Goal: Check status: Check status

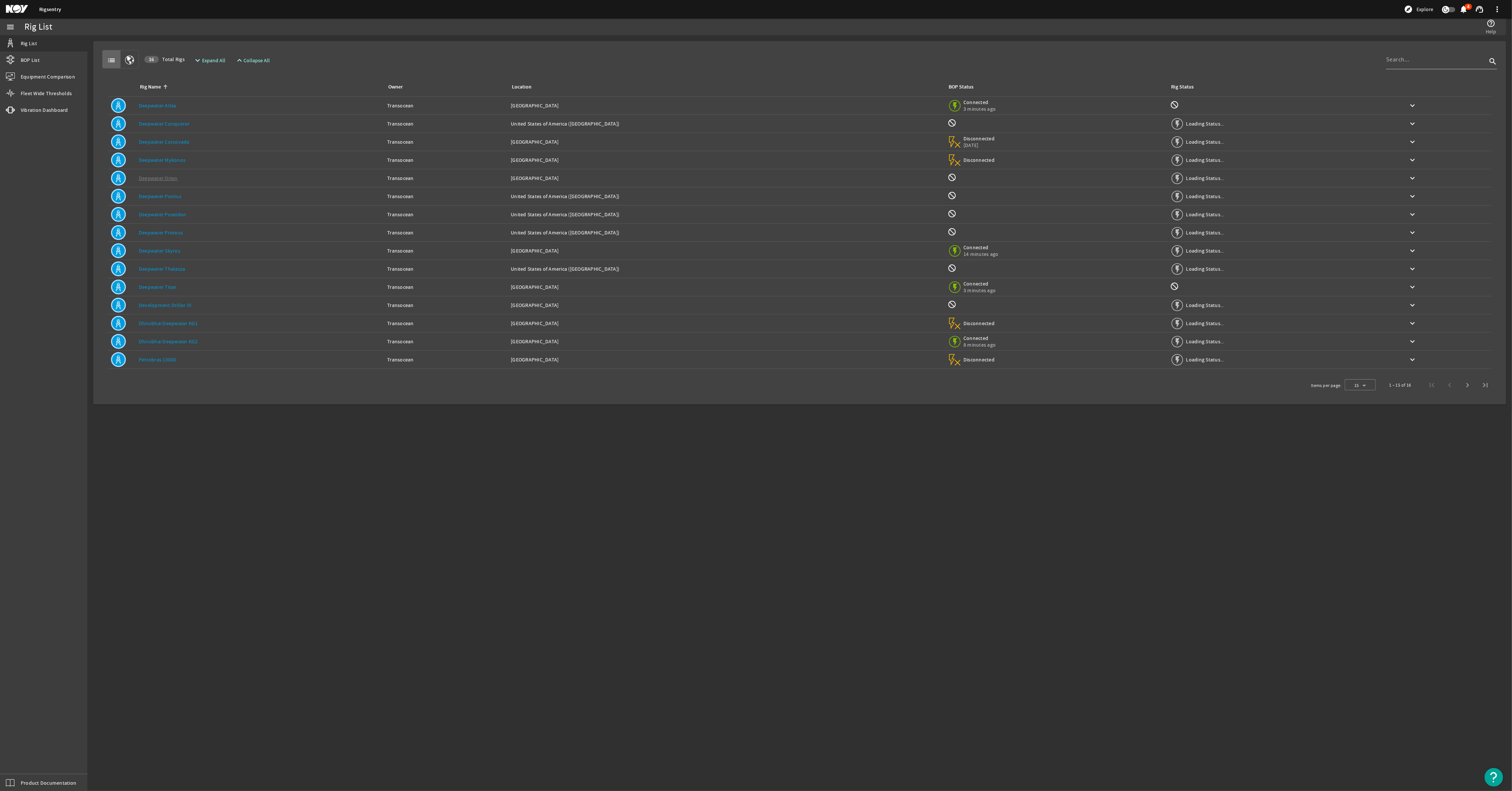
click at [173, 272] on link "Deepwater Thalassa" at bounding box center [161, 268] width 46 height 6
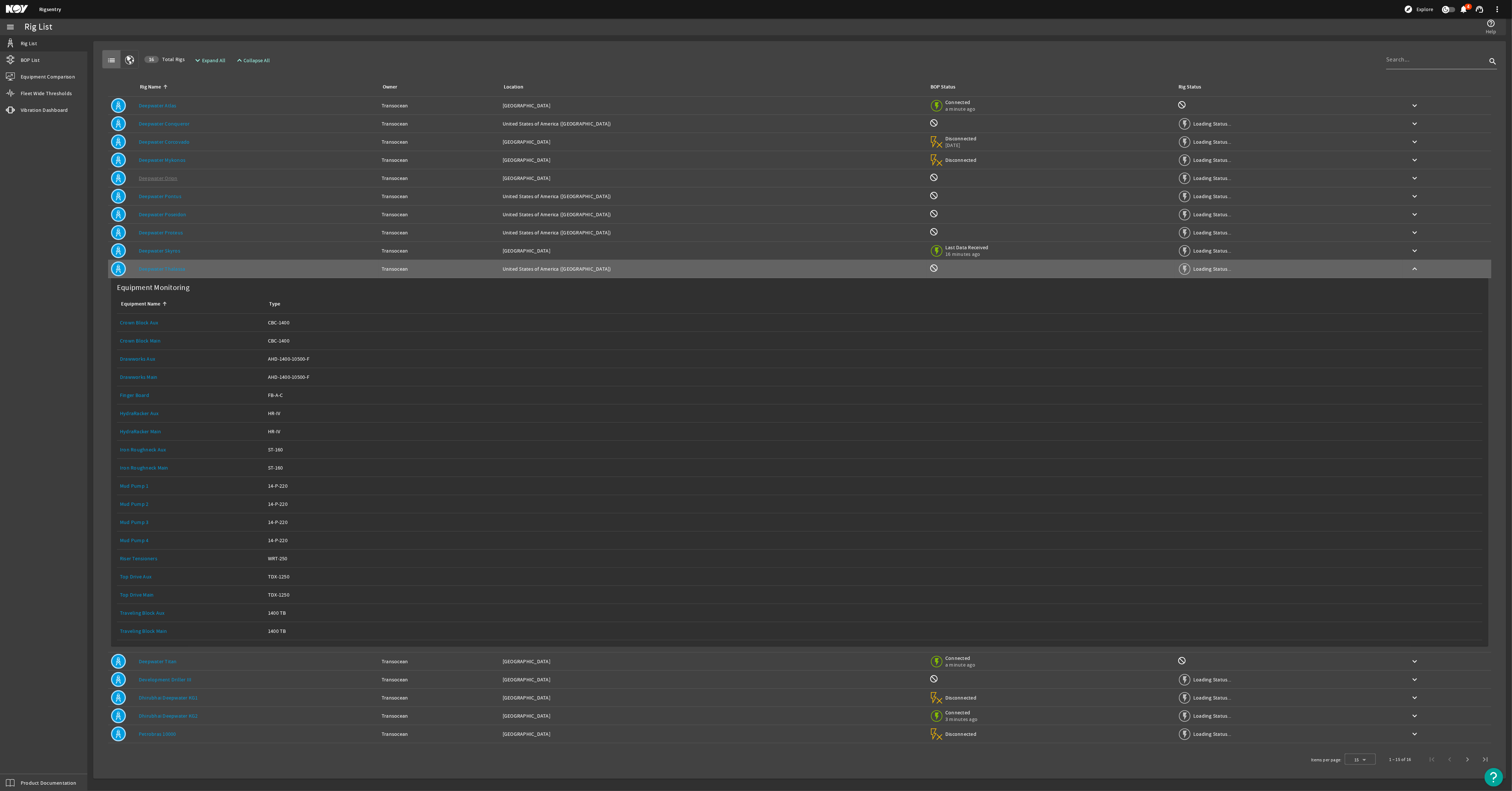
click at [134, 560] on link "Riser Tensioners" at bounding box center [139, 558] width 38 height 6
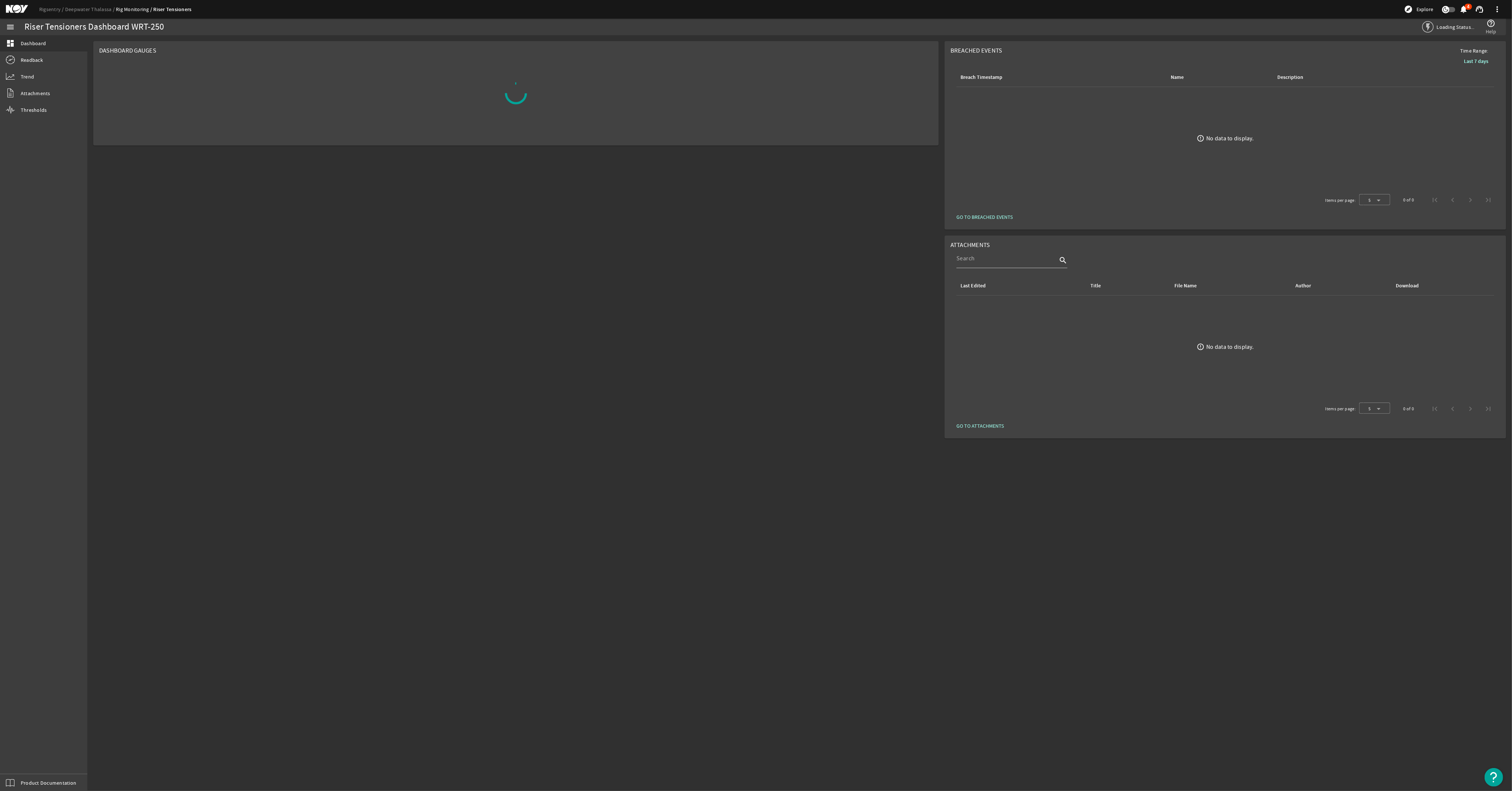
click at [14, 24] on mat-icon "menu" at bounding box center [10, 26] width 9 height 9
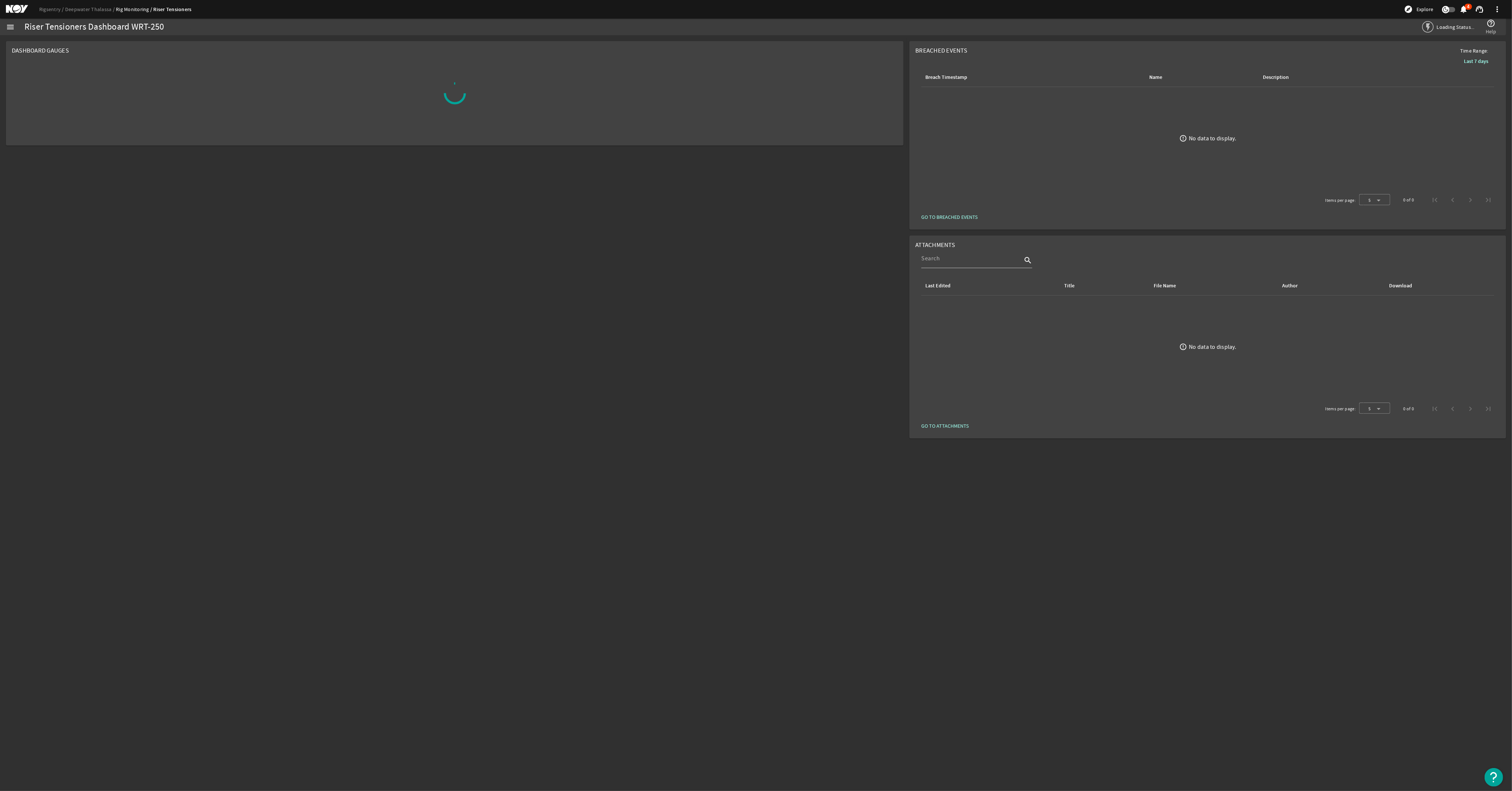
click at [89, 7] on link "Deepwater Thalassa" at bounding box center [90, 9] width 50 height 6
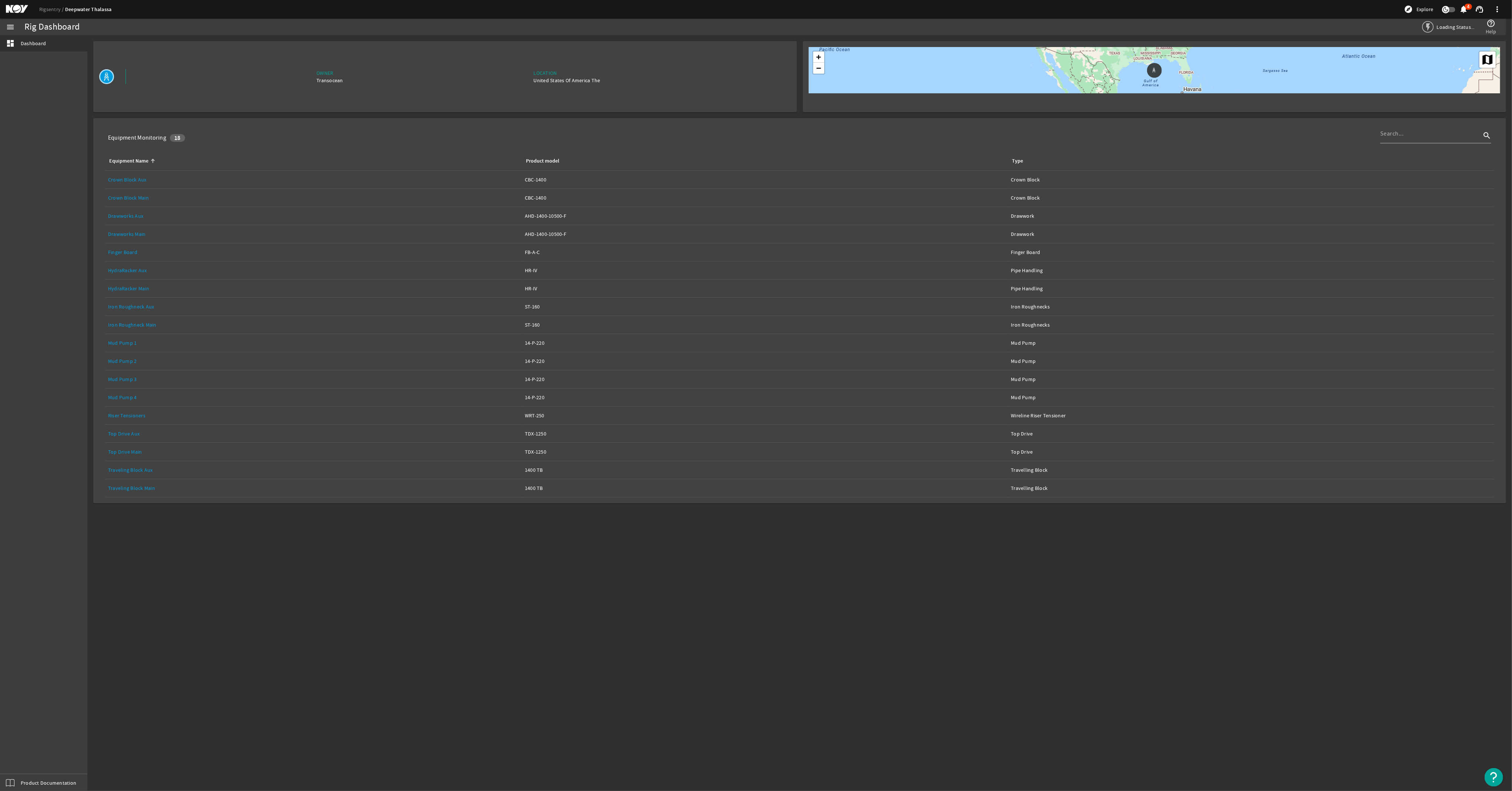
click at [22, 46] on span "Dashboard" at bounding box center [33, 43] width 25 height 8
click at [9, 45] on mat-icon "dashboard" at bounding box center [10, 43] width 9 height 9
click at [131, 255] on link "Finger Board" at bounding box center [123, 252] width 29 height 6
